Goal: Transaction & Acquisition: Purchase product/service

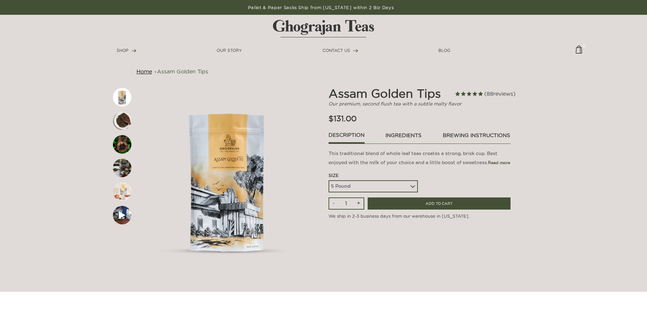
click at [118, 119] on img at bounding box center [122, 120] width 19 height 19
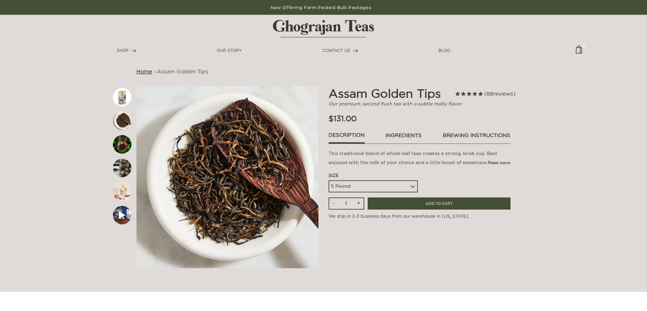
click at [123, 140] on img at bounding box center [122, 144] width 19 height 19
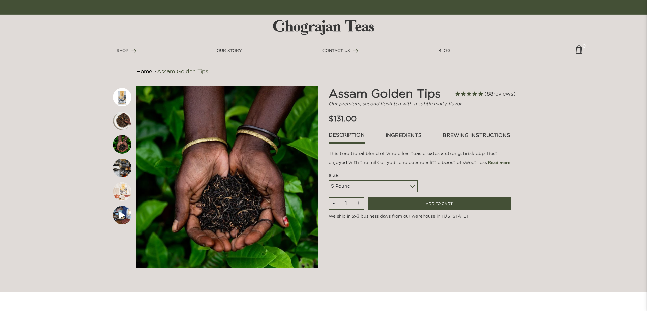
click at [126, 163] on img at bounding box center [122, 168] width 19 height 19
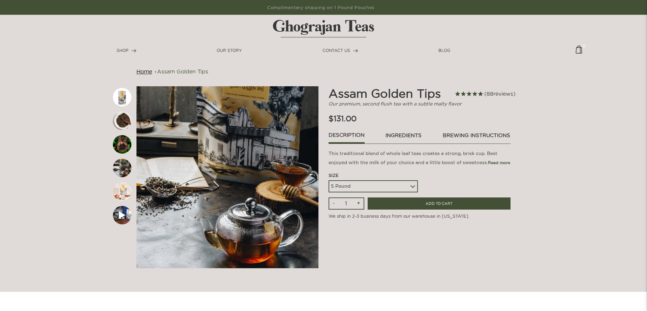
click at [121, 99] on img at bounding box center [122, 97] width 19 height 19
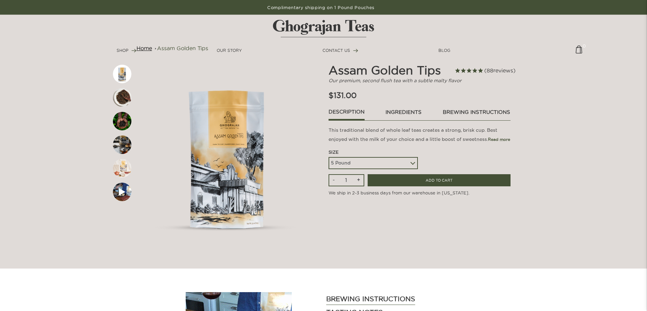
scroll to position [46, 0]
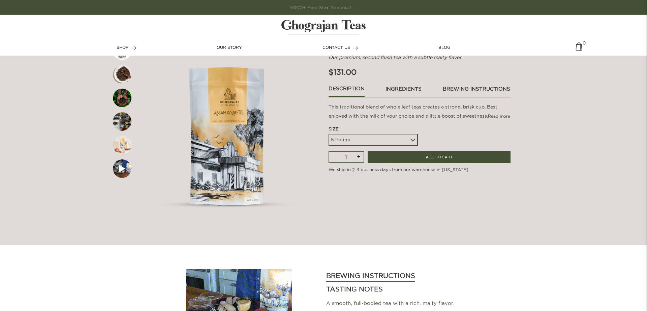
click at [328, 134] on select "5 Pound 10 Pound Paper Sack - 44 lbs" at bounding box center [372, 140] width 89 height 12
click at [406, 146] on select "5 Pound 10 Pound Paper Sack - 44 lbs" at bounding box center [372, 140] width 89 height 12
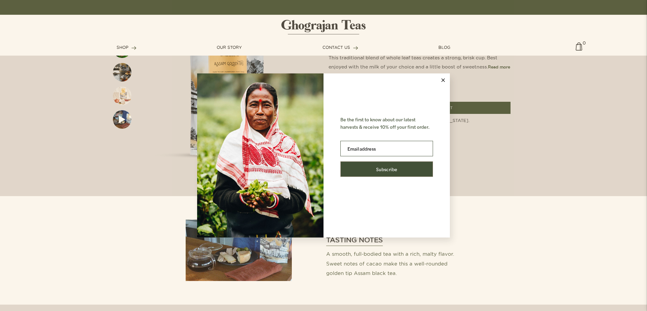
scroll to position [93, 0]
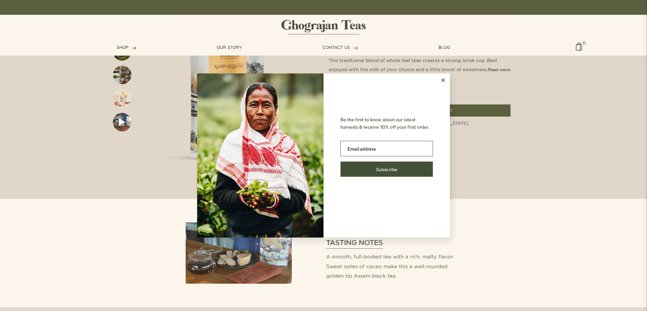
click at [445, 79] on button at bounding box center [442, 79] width 13 height 13
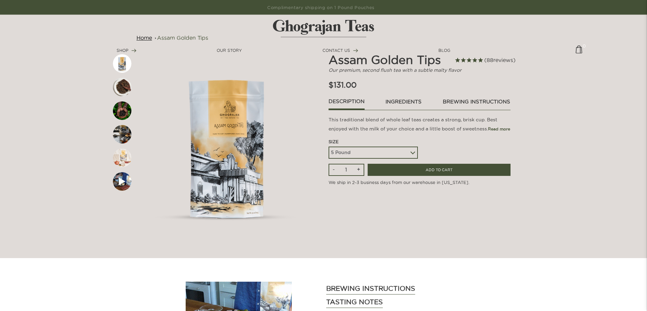
scroll to position [0, 0]
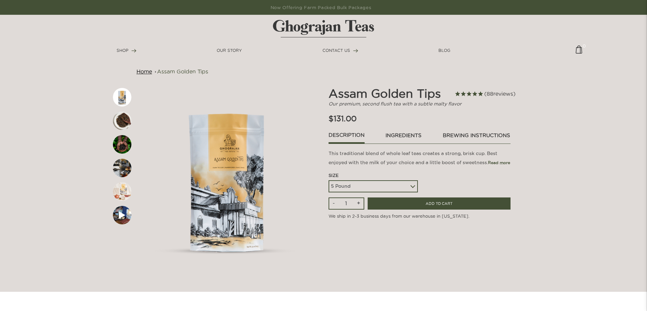
click at [412, 192] on div "5 Pound 10 Pound Paper Sack - 44 lbs" at bounding box center [372, 186] width 89 height 12
click at [328, 180] on select "5 Pound 10 Pound Paper Sack - 44 lbs" at bounding box center [372, 186] width 89 height 12
click at [411, 192] on select "5 Pound 10 Pound Paper Sack - 44 lbs" at bounding box center [372, 186] width 89 height 12
